Goal: Information Seeking & Learning: Learn about a topic

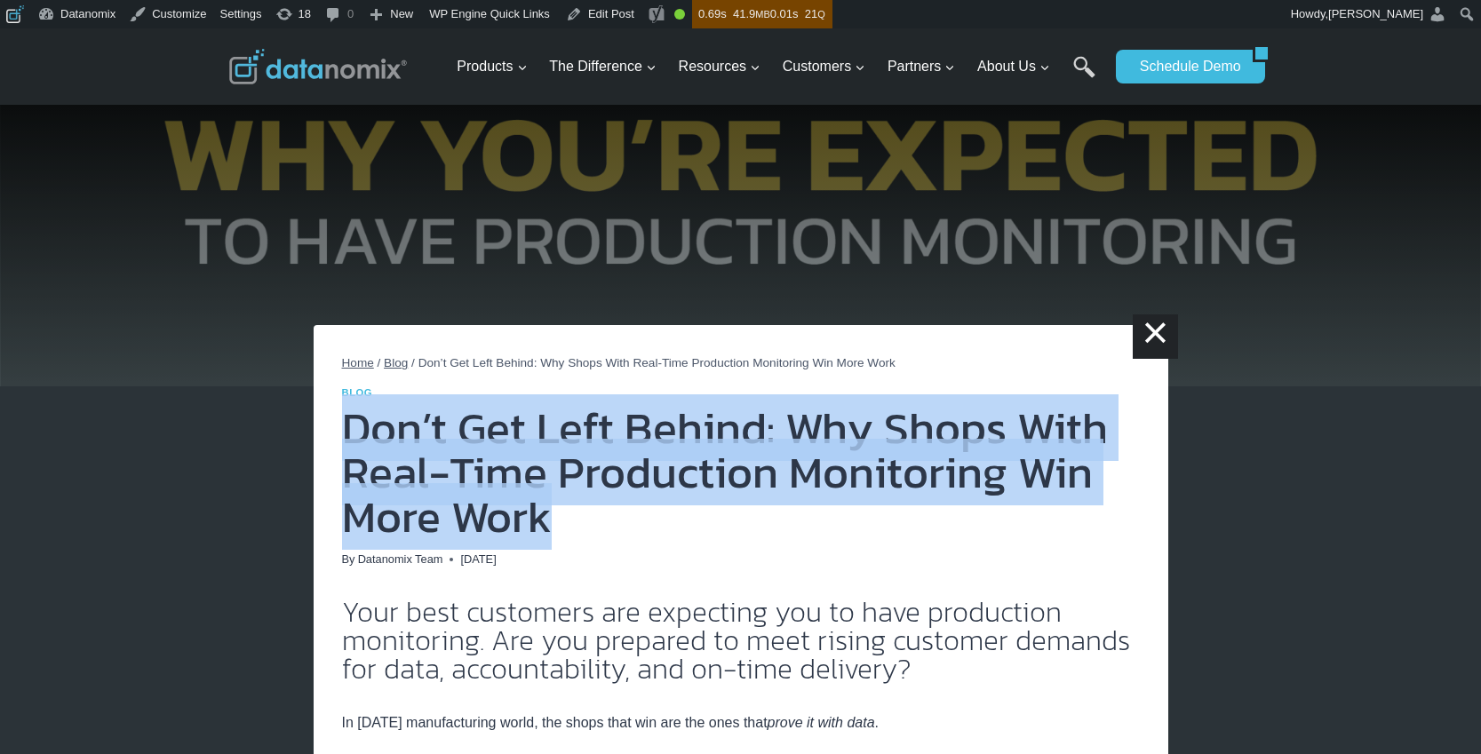
drag, startPoint x: 325, startPoint y: 425, endPoint x: 635, endPoint y: 526, distance: 326.2
copy h1 "Don’t Get Left Behind: Why Shops With Real-Time Production Monitoring Win More …"
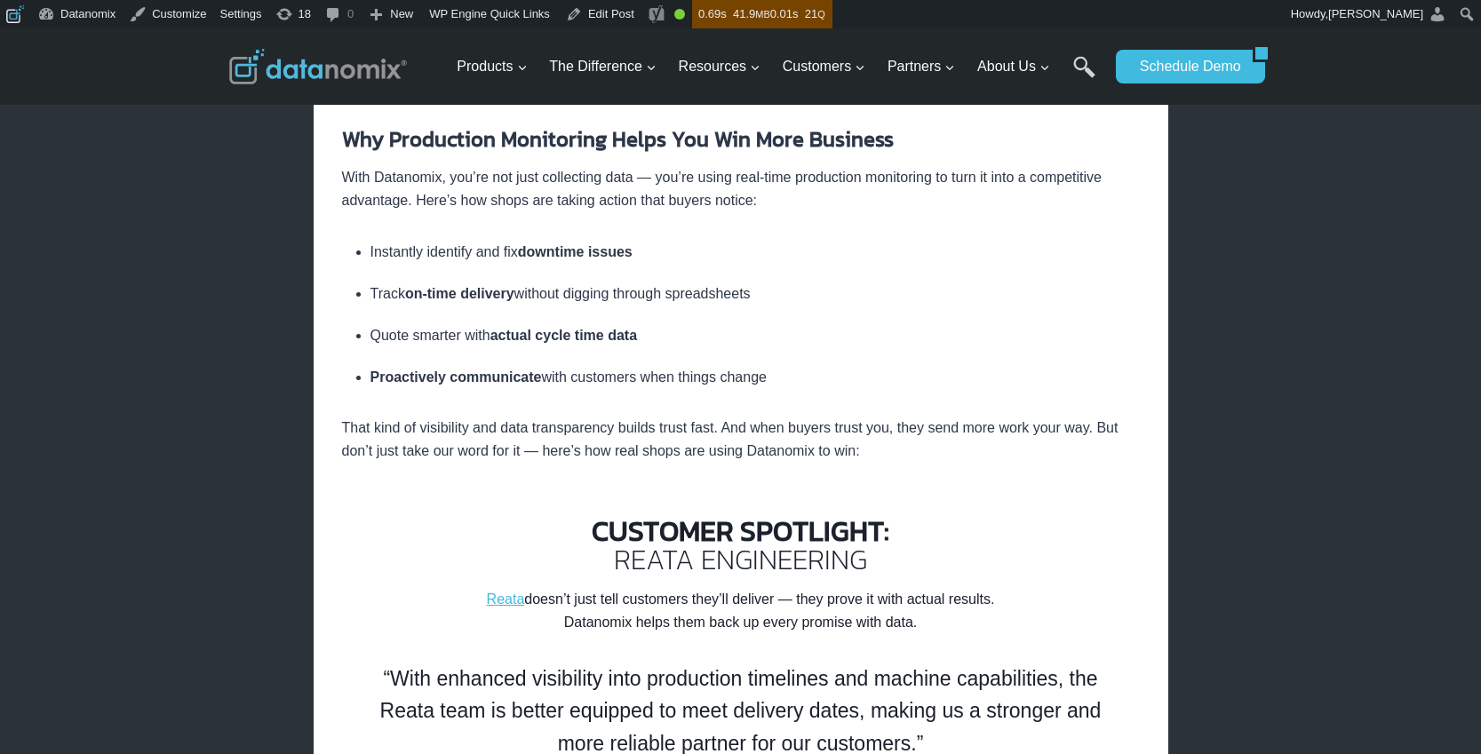
scroll to position [1907, 0]
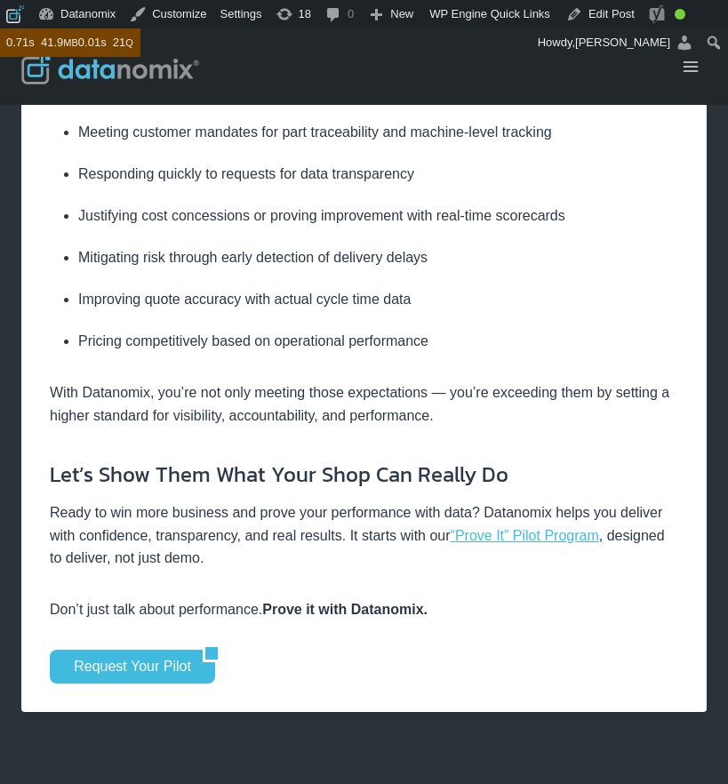
scroll to position [4100, 0]
